Goal: Task Accomplishment & Management: Manage account settings

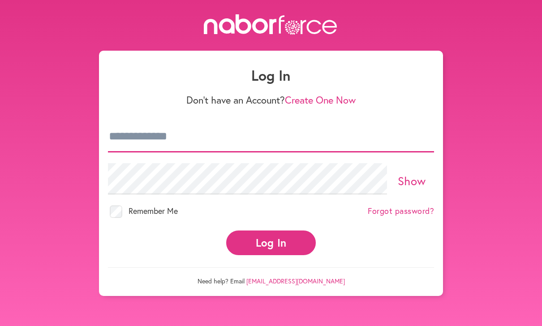
click at [234, 140] on input "email" at bounding box center [271, 136] width 326 height 31
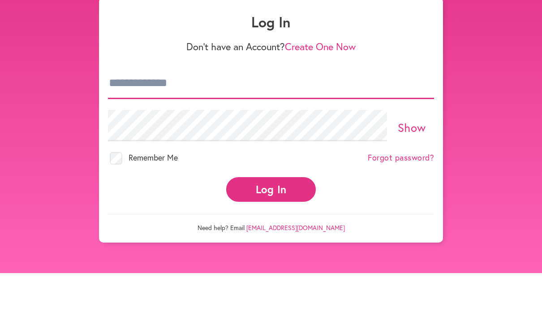
type input "**********"
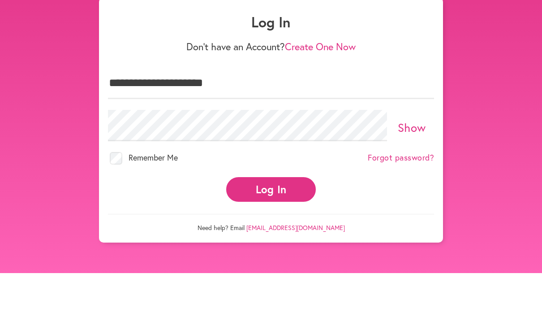
click at [271, 230] on button "Log In" at bounding box center [271, 242] width 90 height 25
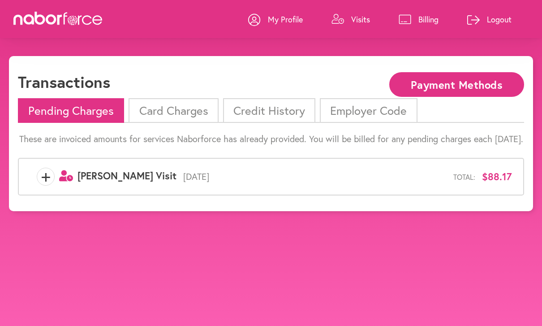
click at [191, 112] on li "Card Charges" at bounding box center [174, 110] width 90 height 25
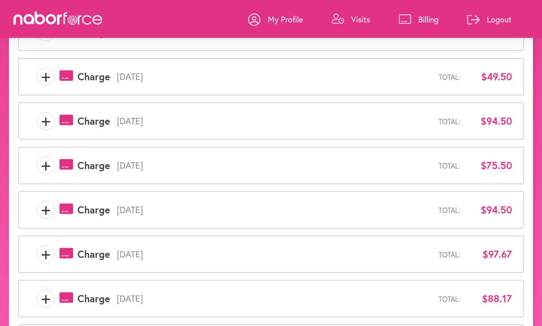
scroll to position [144, 0]
click at [497, 16] on p "Logout" at bounding box center [499, 19] width 25 height 11
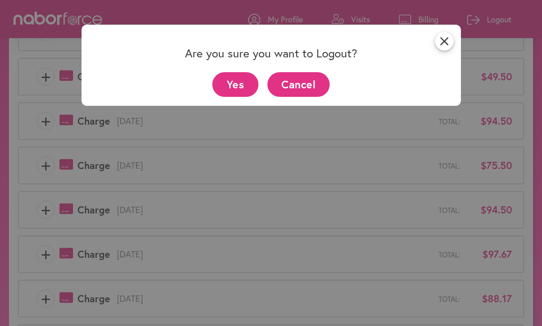
click at [243, 95] on button "Yes" at bounding box center [235, 84] width 46 height 25
